Goal: Find specific page/section

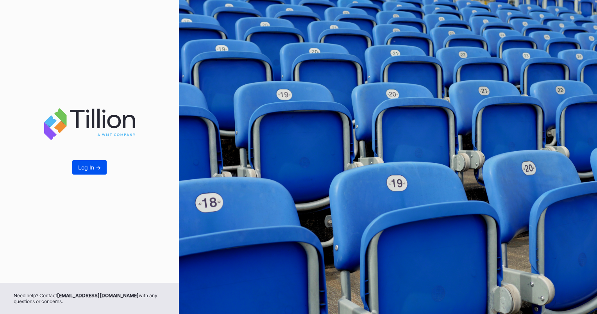
click at [88, 173] on button "Log In ->" at bounding box center [89, 167] width 34 height 14
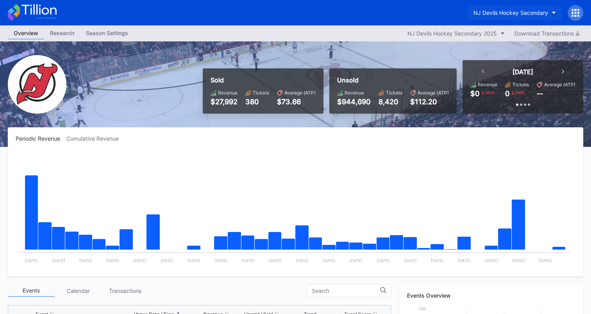
click at [553, 11] on button "NJ Devils Hockey Secondary" at bounding box center [515, 12] width 94 height 14
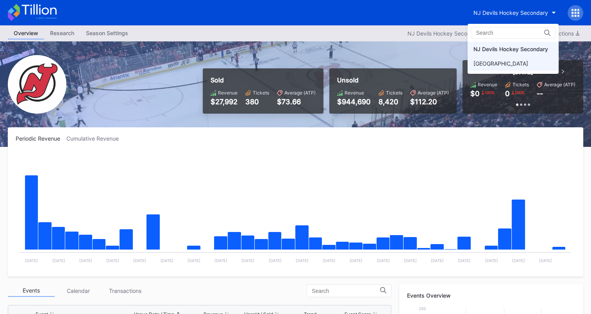
click at [484, 66] on div "[GEOGRAPHIC_DATA]" at bounding box center [501, 63] width 55 height 7
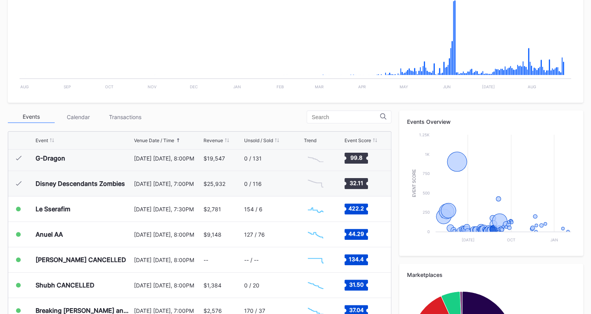
scroll to position [907, 0]
